Goal: Transaction & Acquisition: Purchase product/service

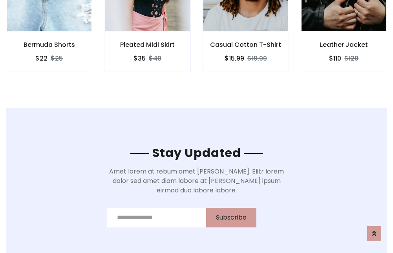
scroll to position [1184, 0]
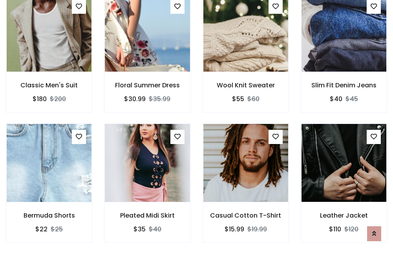
click at [197, 126] on div "Casual Cotton T-Shirt $15.99 $19.99" at bounding box center [246, 188] width 98 height 130
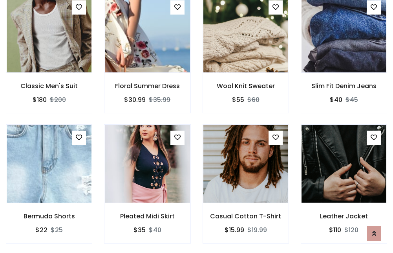
click at [197, 126] on div "Casual Cotton T-Shirt $15.99 $19.99" at bounding box center [246, 189] width 98 height 130
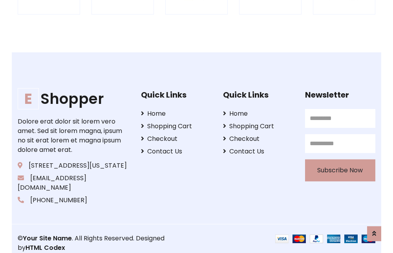
scroll to position [1496, 0]
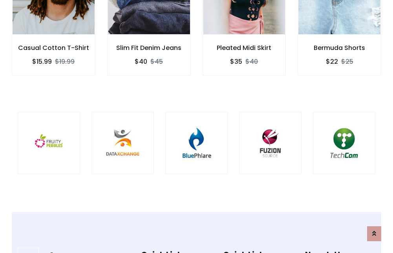
click at [197, 126] on img at bounding box center [196, 142] width 43 height 43
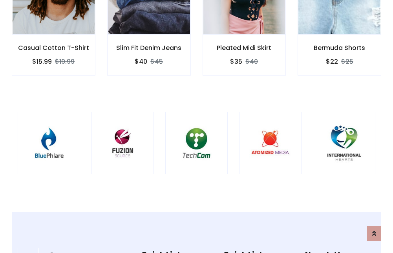
click at [197, 126] on img at bounding box center [196, 142] width 43 height 43
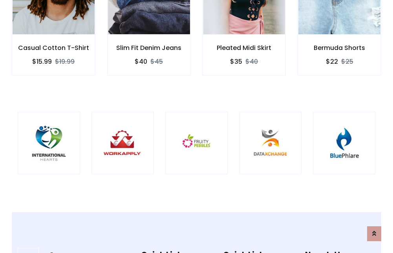
scroll to position [0, 0]
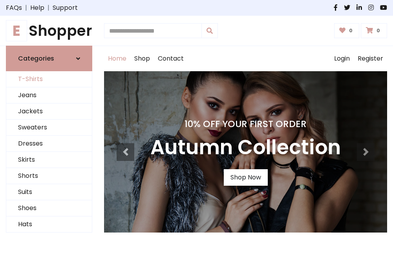
click at [49, 79] on link "T-Shirts" at bounding box center [49, 79] width 86 height 16
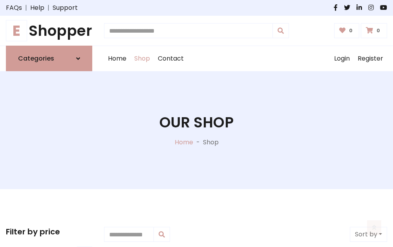
scroll to position [315, 0]
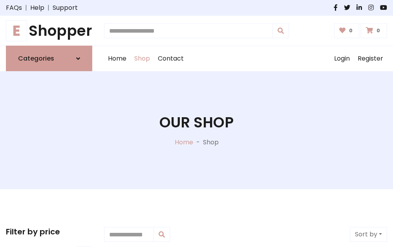
click at [49, 31] on h1 "E Shopper" at bounding box center [49, 30] width 86 height 17
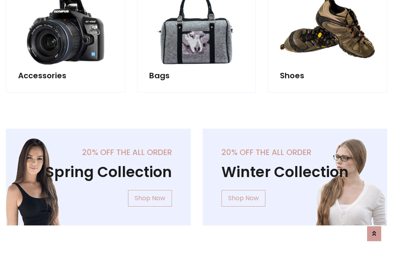
scroll to position [764, 0]
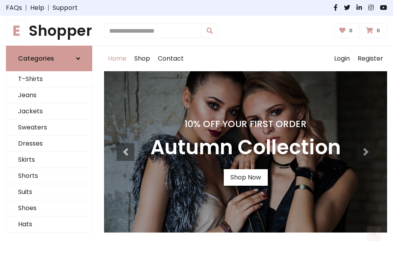
scroll to position [258, 0]
